Goal: Task Accomplishment & Management: Use online tool/utility

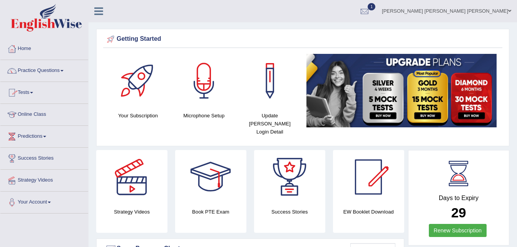
click at [32, 92] on link "Tests" at bounding box center [44, 91] width 88 height 19
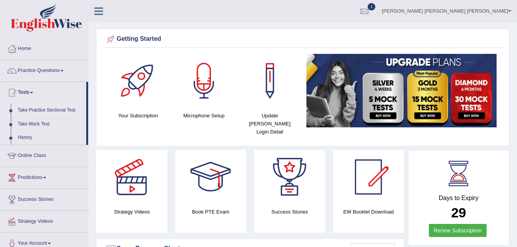
click at [57, 108] on link "Take Practice Sectional Test" at bounding box center [50, 110] width 72 height 14
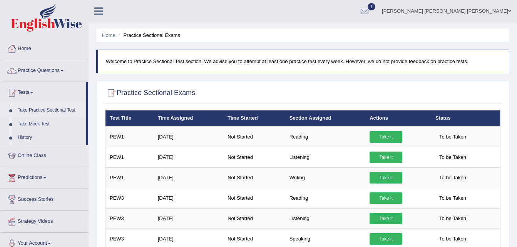
click at [65, 68] on link "Practice Questions" at bounding box center [44, 69] width 88 height 19
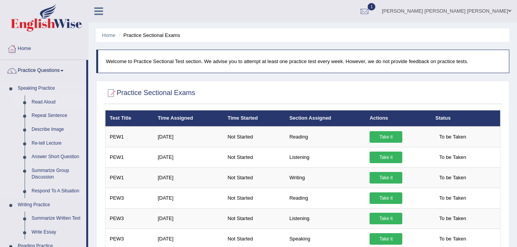
click at [44, 97] on link "Read Aloud" at bounding box center [57, 102] width 58 height 14
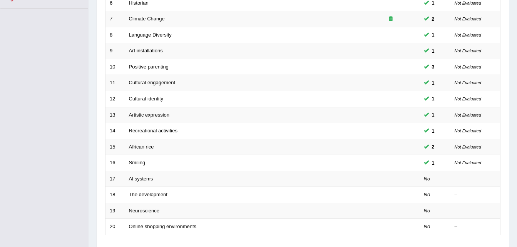
scroll to position [235, 0]
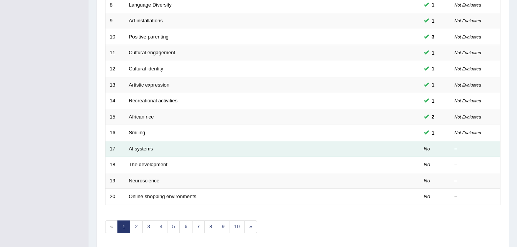
click at [392, 150] on td at bounding box center [391, 149] width 58 height 16
click at [145, 147] on link "Al systems" at bounding box center [141, 149] width 24 height 6
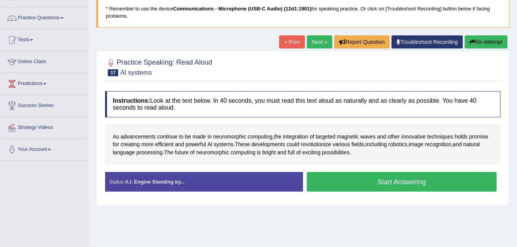
scroll to position [67, 0]
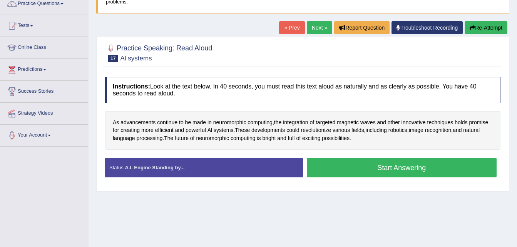
click at [335, 167] on button "Start Answering" at bounding box center [402, 168] width 190 height 20
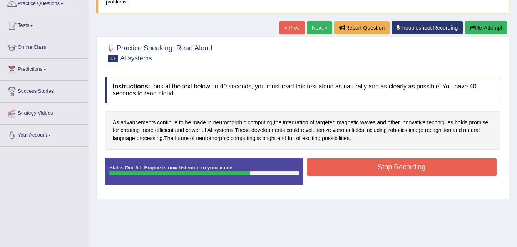
click at [335, 167] on button "Stop Recording" at bounding box center [402, 167] width 190 height 18
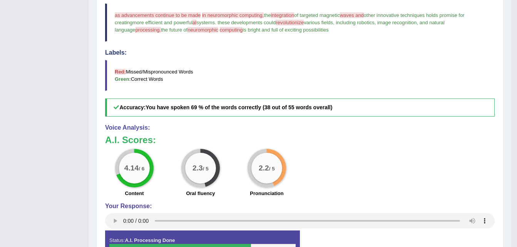
scroll to position [0, 0]
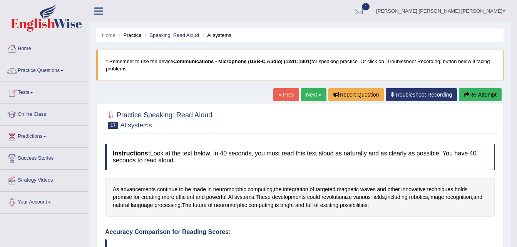
click at [58, 68] on link "Practice Questions" at bounding box center [44, 69] width 88 height 19
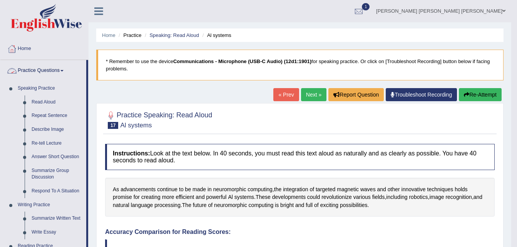
click at [61, 68] on link "Practice Questions" at bounding box center [43, 69] width 86 height 19
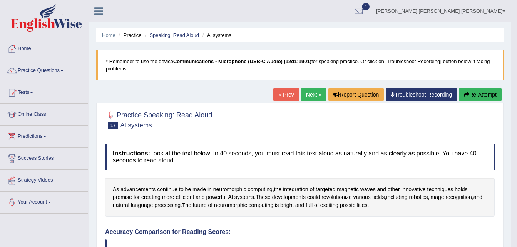
click at [29, 91] on link "Tests" at bounding box center [44, 91] width 88 height 19
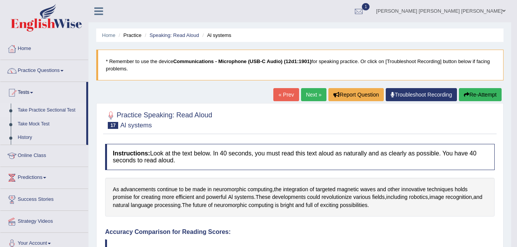
click at [43, 109] on link "Take Practice Sectional Test" at bounding box center [50, 110] width 72 height 14
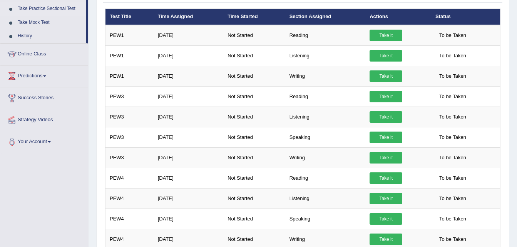
scroll to position [115, 0]
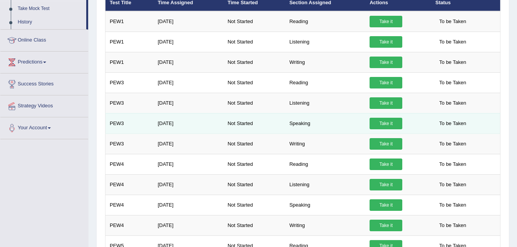
click at [299, 124] on td "Speaking" at bounding box center [325, 123] width 80 height 20
click at [120, 129] on td "PEW3" at bounding box center [129, 123] width 48 height 20
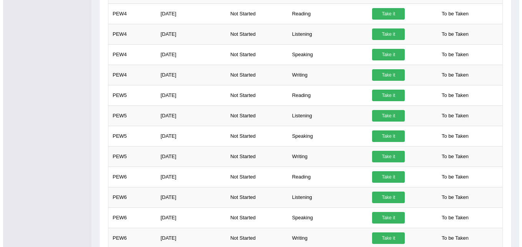
scroll to position [261, 0]
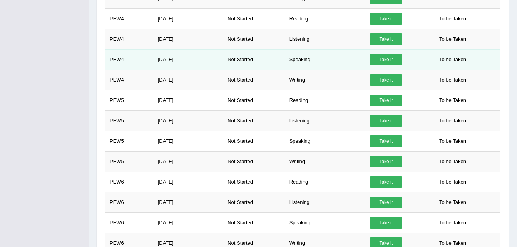
click at [392, 59] on link "Take it" at bounding box center [385, 60] width 33 height 12
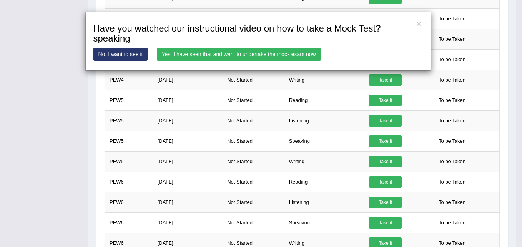
click at [296, 50] on link "Yes, I have seen that and want to undertake the mock exam now" at bounding box center [239, 54] width 164 height 13
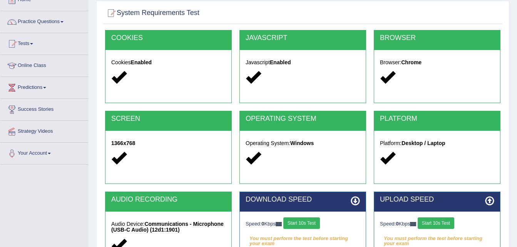
scroll to position [130, 0]
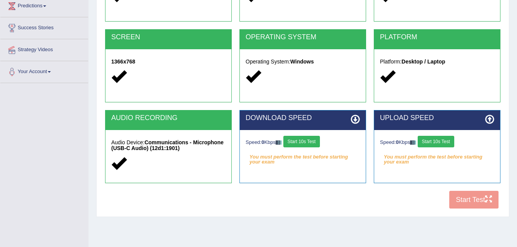
click at [311, 139] on button "Start 10s Test" at bounding box center [301, 142] width 37 height 12
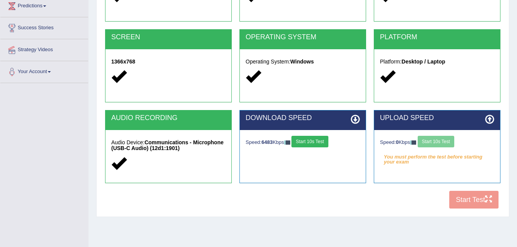
click at [434, 143] on div "Speed: 0 Kbps Start 10s Test" at bounding box center [437, 142] width 114 height 13
click at [441, 140] on button "Start 10s Test" at bounding box center [435, 142] width 37 height 12
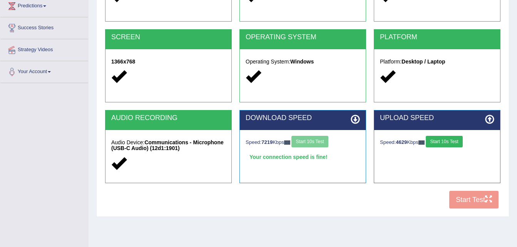
click at [316, 141] on div "Speed: 7219 Kbps Start 10s Test" at bounding box center [302, 142] width 114 height 13
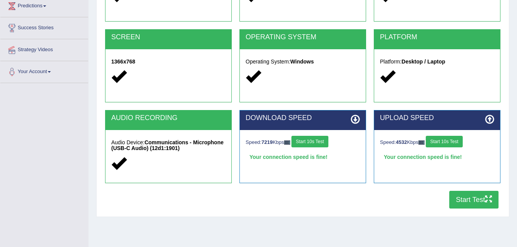
click at [458, 195] on button "Start Test" at bounding box center [473, 200] width 49 height 18
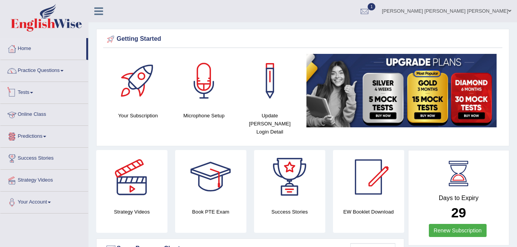
click at [27, 91] on link "Tests" at bounding box center [44, 91] width 88 height 19
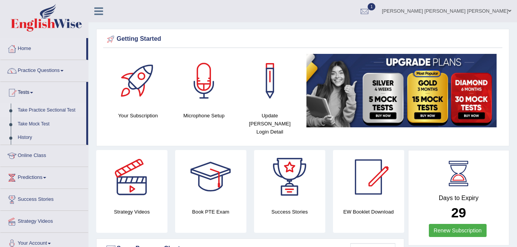
click at [51, 110] on link "Take Practice Sectional Test" at bounding box center [50, 110] width 72 height 14
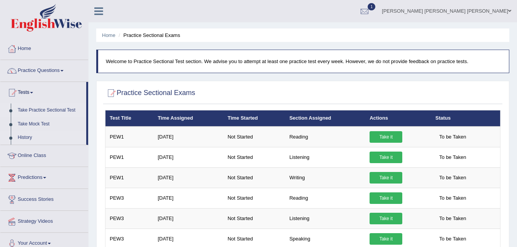
click at [32, 137] on link "History" at bounding box center [50, 138] width 72 height 14
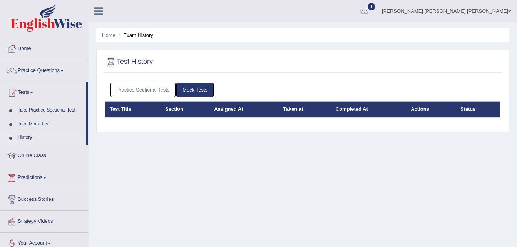
click at [152, 88] on link "Practice Sectional Tests" at bounding box center [142, 90] width 65 height 14
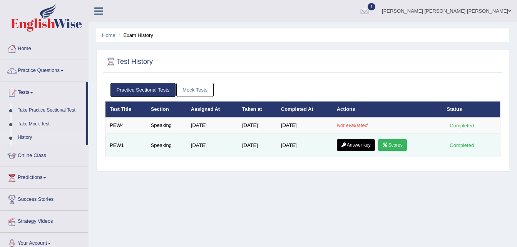
click at [391, 142] on link "Scores" at bounding box center [392, 145] width 28 height 12
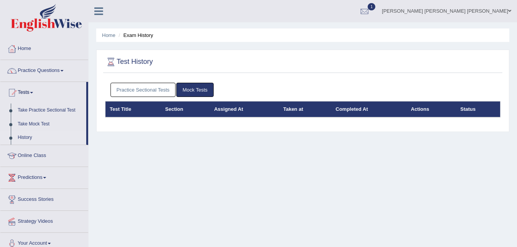
click at [132, 88] on link "Practice Sectional Tests" at bounding box center [142, 90] width 65 height 14
